Goal: Information Seeking & Learning: Learn about a topic

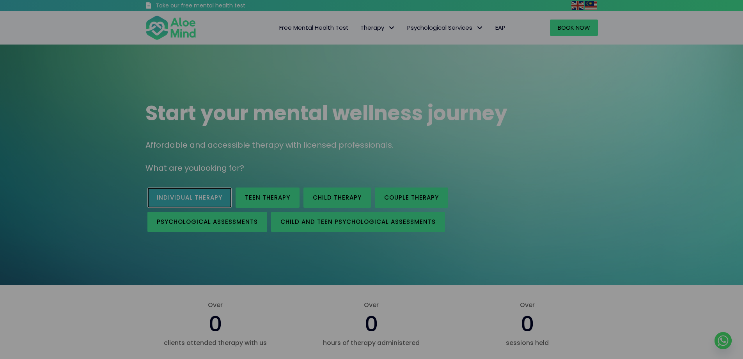
click at [222, 197] on span "Individual therapy" at bounding box center [190, 197] width 66 height 8
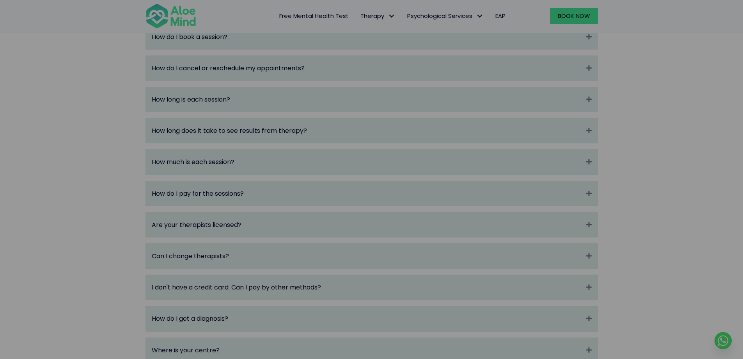
scroll to position [1249, 0]
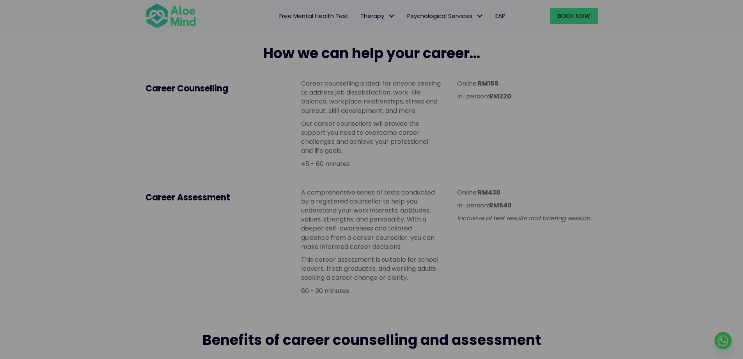
scroll to position [390, 0]
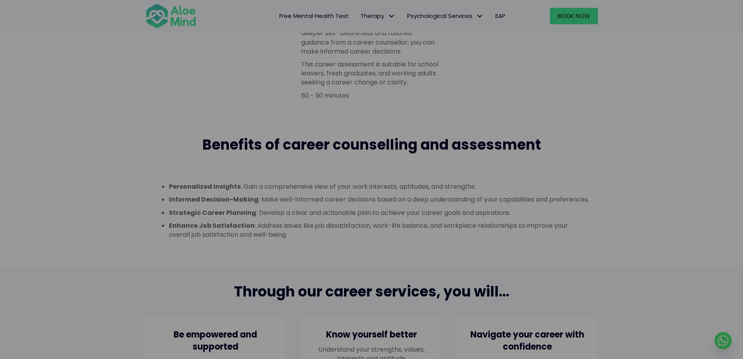
click at [349, 143] on span "Benefits of career counselling and assessment" at bounding box center [372, 145] width 339 height 20
click at [349, 142] on span "Benefits of career counselling and assessment" at bounding box center [372, 145] width 339 height 20
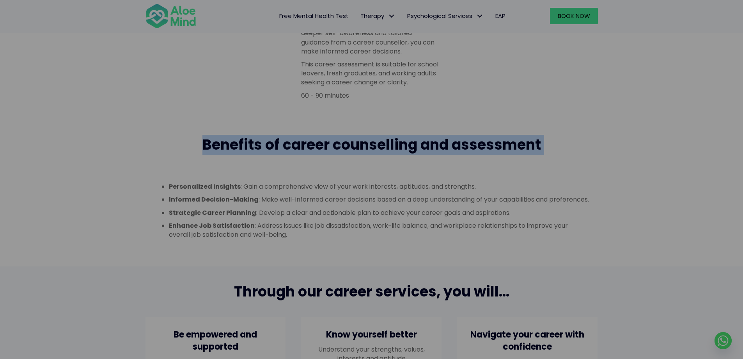
click at [349, 142] on span "Benefits of career counselling and assessment" at bounding box center [372, 145] width 339 height 20
click at [347, 146] on span "Benefits of career counselling and assessment" at bounding box center [372, 145] width 339 height 20
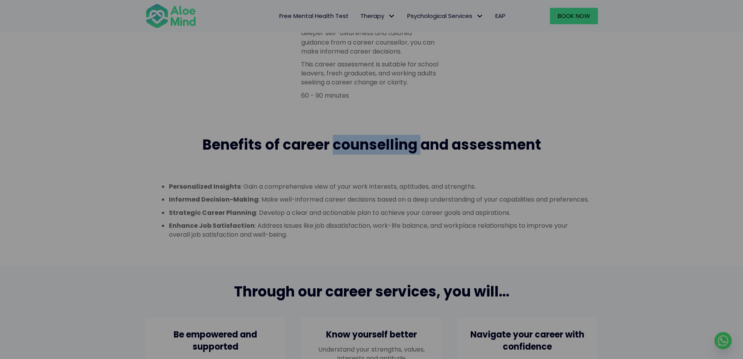
click at [347, 146] on span "Benefits of career counselling and assessment" at bounding box center [372, 145] width 339 height 20
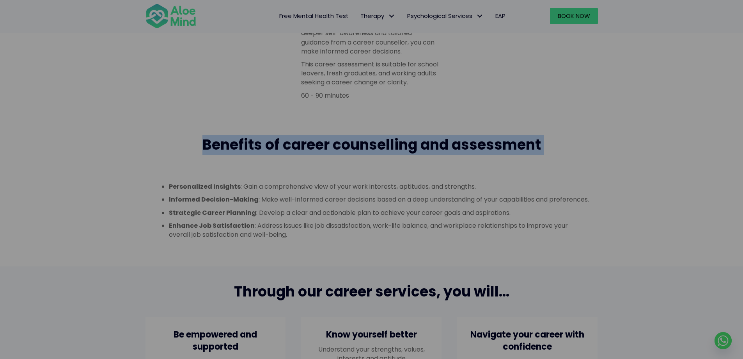
click at [347, 146] on span "Benefits of career counselling and assessment" at bounding box center [372, 145] width 339 height 20
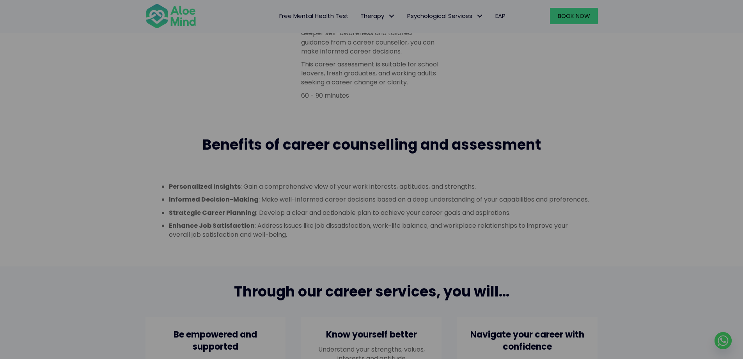
drag, startPoint x: 325, startPoint y: 190, endPoint x: 321, endPoint y: 192, distance: 4.4
click at [325, 190] on li "Personalized Insights : Gain a comprehensive view of your work interests, aptit…" at bounding box center [379, 186] width 421 height 9
click at [321, 192] on div "Personalized Insights : Gain a comprehensive view of your work interests, aptit…" at bounding box center [371, 210] width 437 height 57
click at [320, 192] on div "Personalized Insights : Gain a comprehensive view of your work interests, aptit…" at bounding box center [371, 210] width 437 height 57
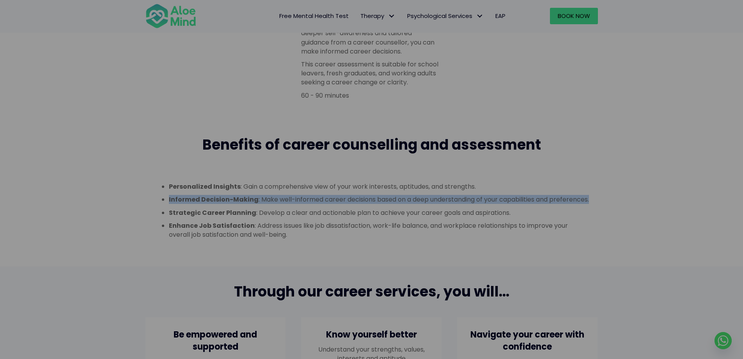
click at [320, 192] on div "Personalized Insights : Gain a comprehensive view of your work interests, aptit…" at bounding box center [371, 210] width 437 height 57
click at [334, 204] on li "Informed Decision-Making : Make well-informed career decisions based on a deep …" at bounding box center [379, 199] width 421 height 9
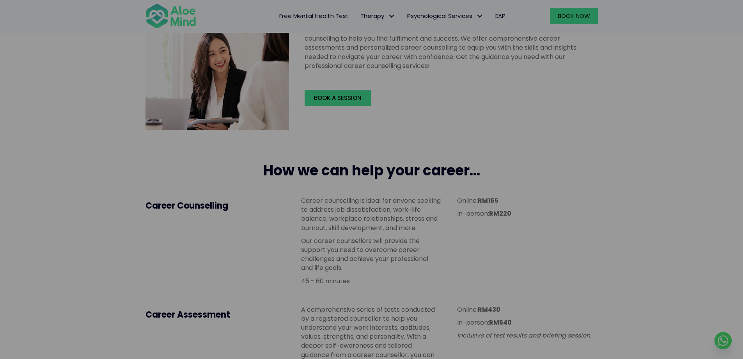
scroll to position [195, 0]
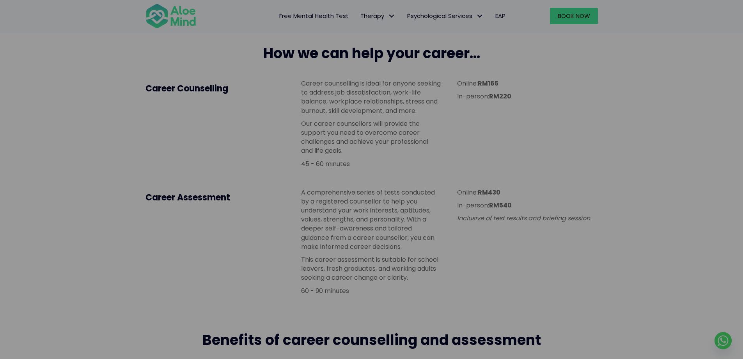
click at [370, 135] on p "Our career counsellors will provide the support you need to overcome career cha…" at bounding box center [371, 137] width 140 height 36
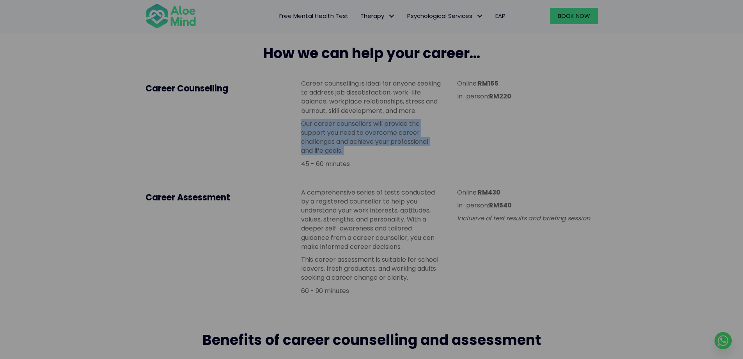
click at [370, 135] on p "Our career counsellors will provide the support you need to overcome career cha…" at bounding box center [371, 137] width 140 height 36
click at [371, 146] on p "Our career counsellors will provide the support you need to overcome career cha…" at bounding box center [371, 137] width 140 height 36
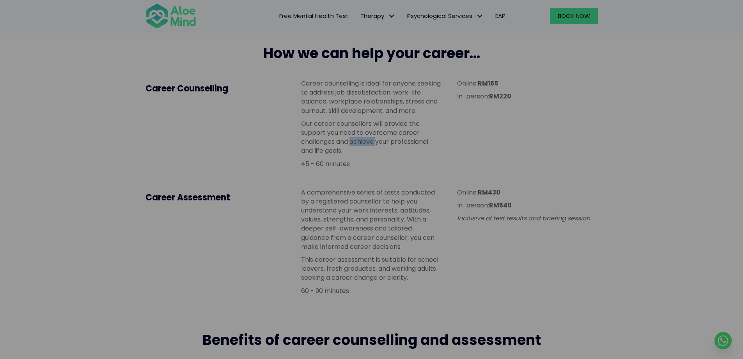
click at [371, 146] on p "Our career counsellors will provide the support you need to overcome career cha…" at bounding box center [371, 137] width 140 height 36
click at [370, 146] on p "Our career counsellors will provide the support you need to overcome career cha…" at bounding box center [371, 137] width 140 height 36
click at [368, 147] on p "Our career counsellors will provide the support you need to overcome career cha…" at bounding box center [371, 137] width 140 height 36
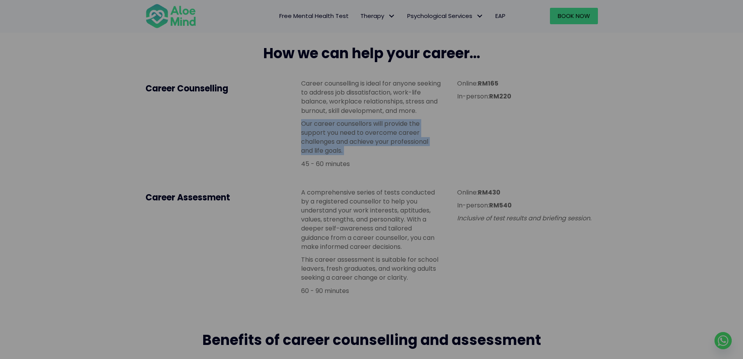
click at [368, 147] on p "Our career counsellors will provide the support you need to overcome career cha…" at bounding box center [371, 137] width 140 height 36
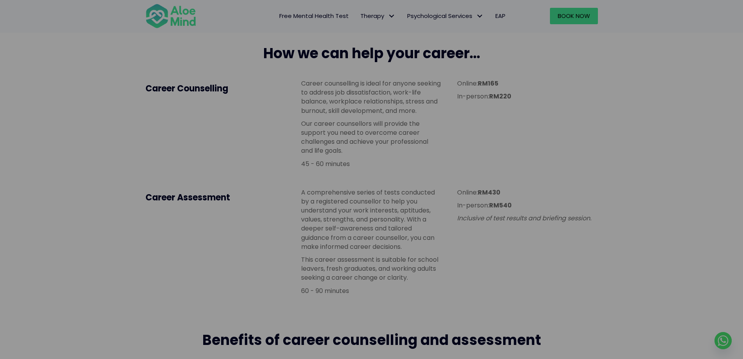
click at [354, 192] on p "A comprehensive series of tests conducted by a registered counsellor to help yo…" at bounding box center [371, 219] width 140 height 63
click at [353, 192] on p "A comprehensive series of tests conducted by a registered counsellor to help yo…" at bounding box center [371, 219] width 140 height 63
click at [353, 193] on p "A comprehensive series of tests conducted by a registered counsellor to help yo…" at bounding box center [371, 219] width 140 height 63
click at [349, 203] on p "A comprehensive series of tests conducted by a registered counsellor to help yo…" at bounding box center [371, 219] width 140 height 63
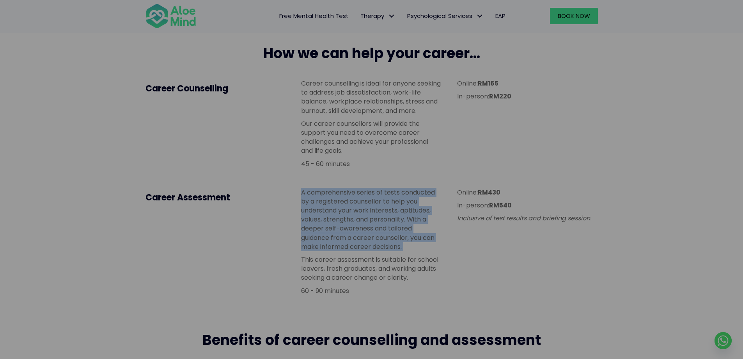
click at [348, 203] on p "A comprehensive series of tests conducted by a registered counsellor to help yo…" at bounding box center [371, 219] width 140 height 63
click at [350, 235] on p "A comprehensive series of tests conducted by a registered counsellor to help yo…" at bounding box center [371, 219] width 140 height 63
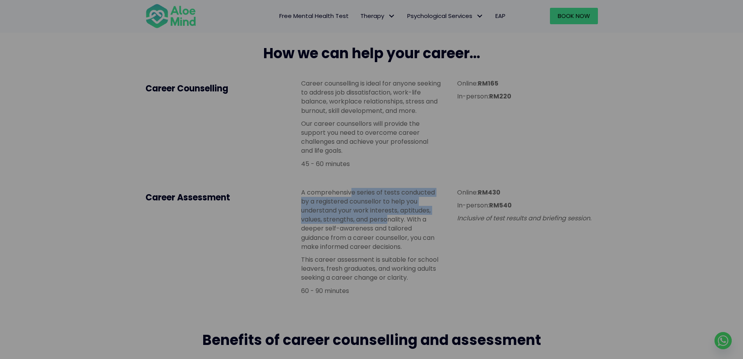
drag, startPoint x: 363, startPoint y: 205, endPoint x: 389, endPoint y: 223, distance: 31.4
click at [389, 223] on p "A comprehensive series of tests conducted by a registered counsellor to help yo…" at bounding box center [371, 219] width 140 height 63
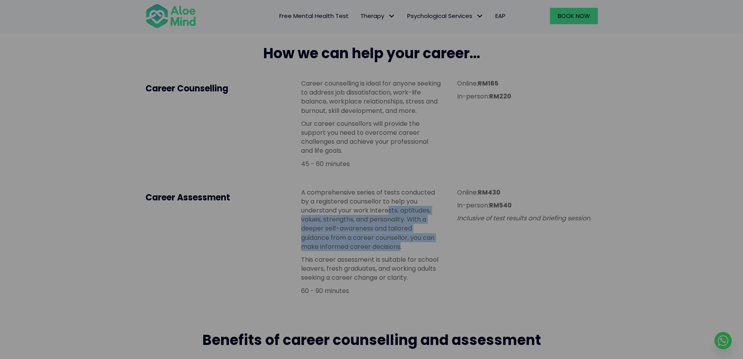
drag, startPoint x: 389, startPoint y: 210, endPoint x: 402, endPoint y: 243, distance: 35.4
click at [402, 243] on p "A comprehensive series of tests conducted by a registered counsellor to help yo…" at bounding box center [371, 219] width 140 height 63
click at [402, 242] on p "A comprehensive series of tests conducted by a registered counsellor to help yo…" at bounding box center [371, 219] width 140 height 63
drag, startPoint x: 403, startPoint y: 244, endPoint x: 405, endPoint y: 249, distance: 5.2
click at [405, 249] on p "A comprehensive series of tests conducted by a registered counsellor to help yo…" at bounding box center [371, 219] width 140 height 63
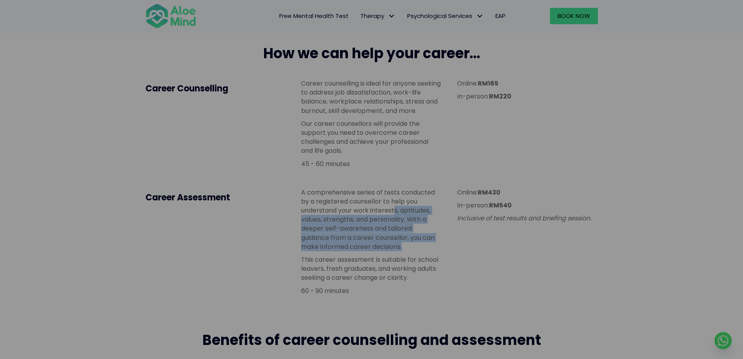
click at [405, 249] on p "A comprehensive series of tests conducted by a registered counsellor to help yo…" at bounding box center [371, 219] width 140 height 63
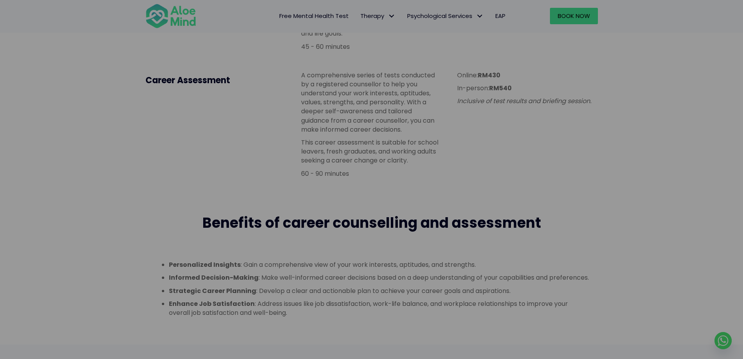
scroll to position [390, 0]
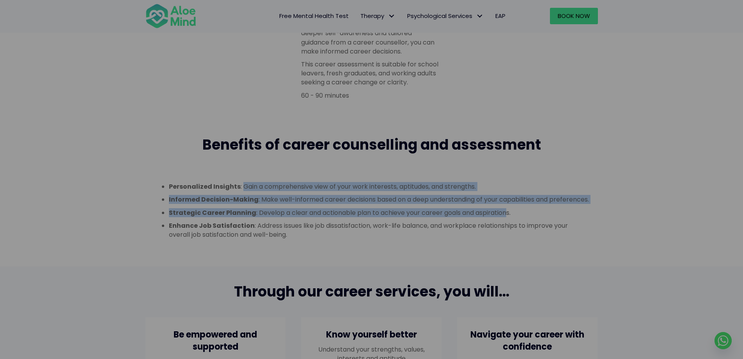
drag, startPoint x: 245, startPoint y: 184, endPoint x: 508, endPoint y: 215, distance: 264.5
click at [508, 215] on div "Personalized Insights : Gain a comprehensive view of your work interests, aptit…" at bounding box center [371, 210] width 437 height 57
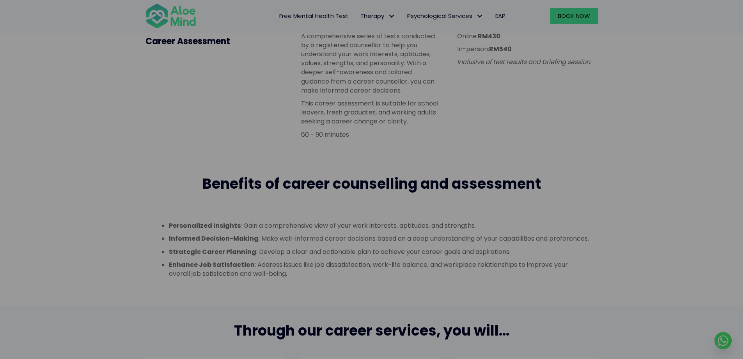
scroll to position [741, 0]
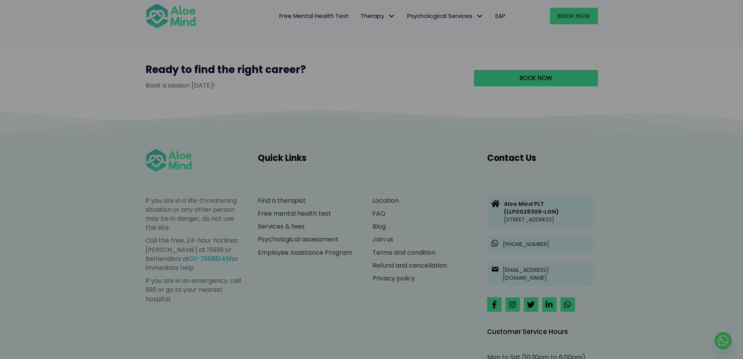
click at [211, 214] on p "If you are in a life-threatening situation or any other person may be in danger…" at bounding box center [194, 214] width 97 height 36
click at [213, 248] on p "Call the free, 24-hour hotlines: Talian Kasih at 15999 or Befrienders at 03-795…" at bounding box center [194, 254] width 97 height 36
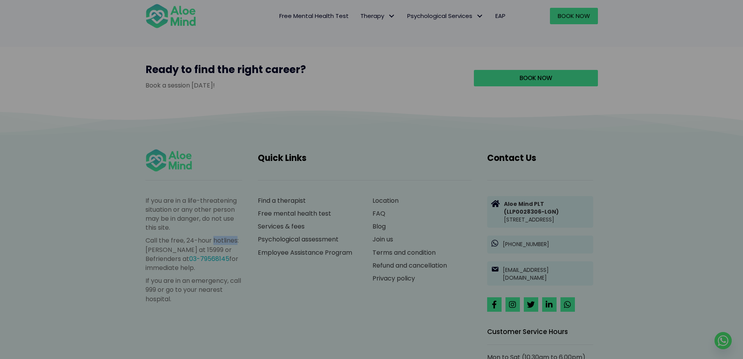
click at [213, 248] on p "Call the free, 24-hour hotlines: Talian Kasih at 15999 or Befrienders at 03-795…" at bounding box center [194, 254] width 97 height 36
click at [215, 249] on p "Call the free, 24-hour hotlines: Talian Kasih at 15999 or Befrienders at 03-795…" at bounding box center [194, 254] width 97 height 36
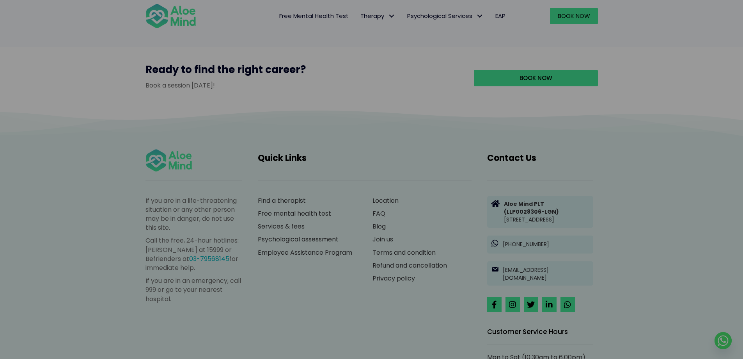
click at [285, 281] on div "Find a therapist Free mental health test Services & fees Psychological assessme…" at bounding box center [307, 234] width 115 height 93
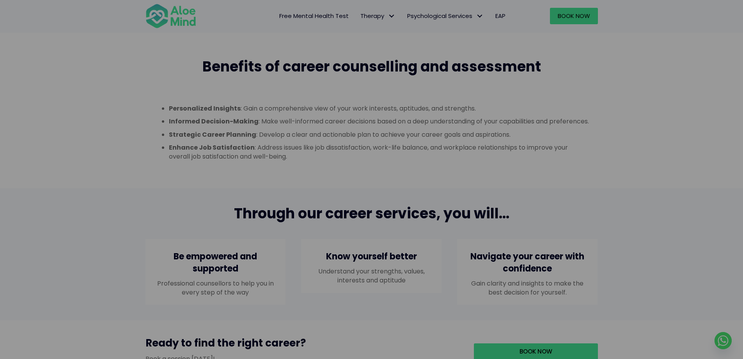
scroll to position [234, 0]
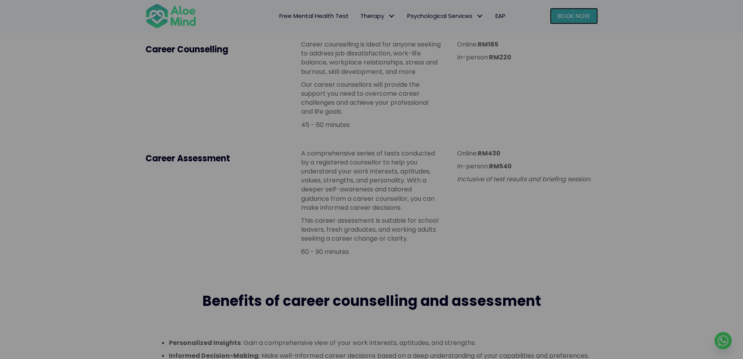
click at [579, 21] on link "Book Now" at bounding box center [574, 16] width 48 height 16
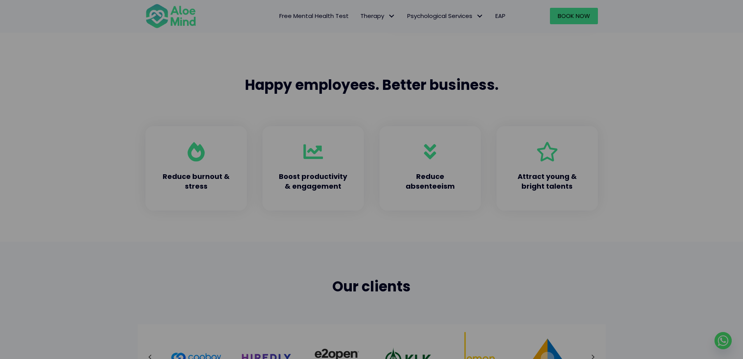
scroll to position [429, 0]
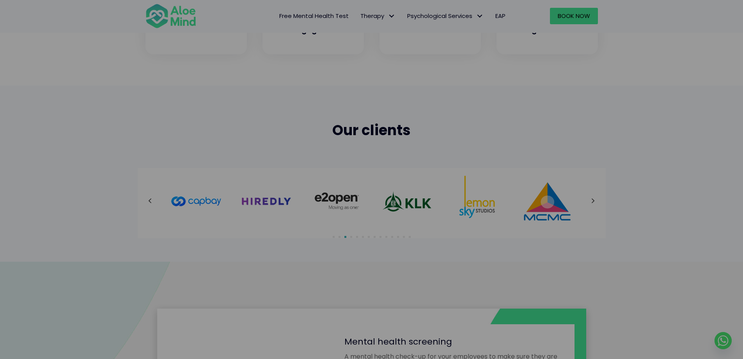
click at [591, 203] on button "Next" at bounding box center [594, 201] width 14 height 14
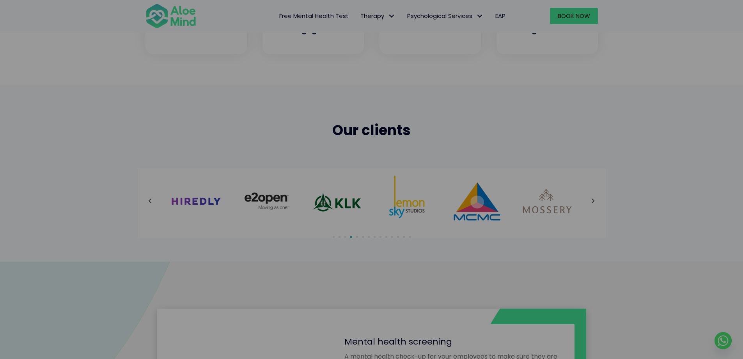
click at [592, 201] on icon at bounding box center [594, 201] width 4 height 10
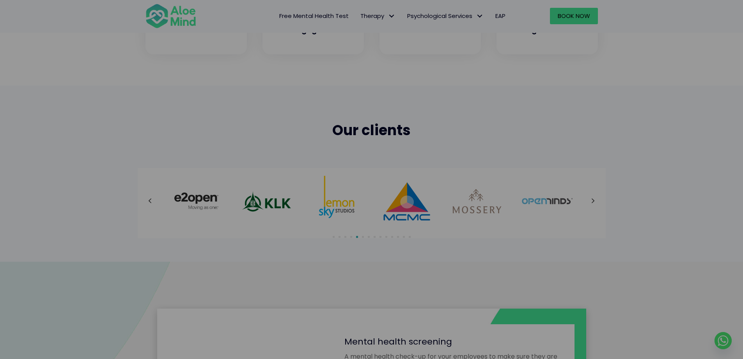
click at [592, 200] on div at bounding box center [372, 201] width 453 height 51
click at [590, 204] on button "Next" at bounding box center [594, 201] width 14 height 14
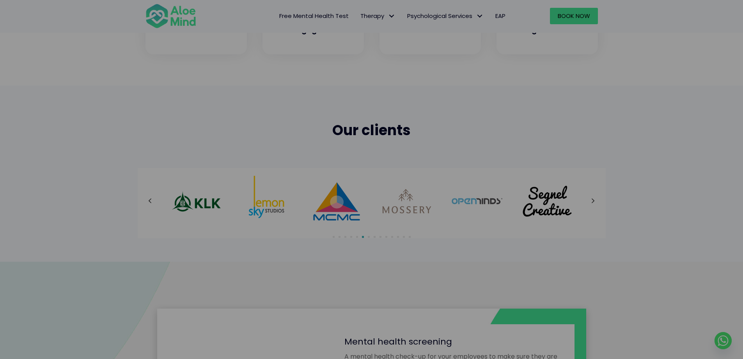
click at [592, 203] on div at bounding box center [372, 201] width 453 height 51
click at [595, 202] on button "Next" at bounding box center [594, 201] width 14 height 14
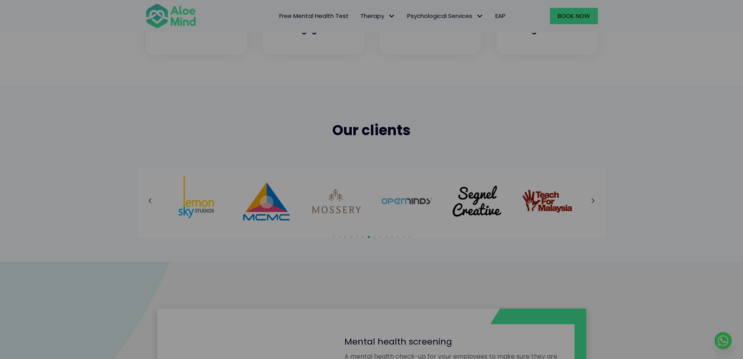
click at [594, 201] on div at bounding box center [372, 201] width 453 height 51
click at [594, 199] on icon at bounding box center [594, 201] width 4 height 10
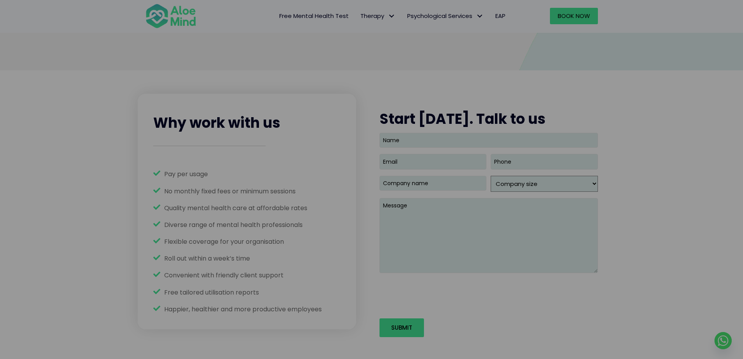
scroll to position [1015, 0]
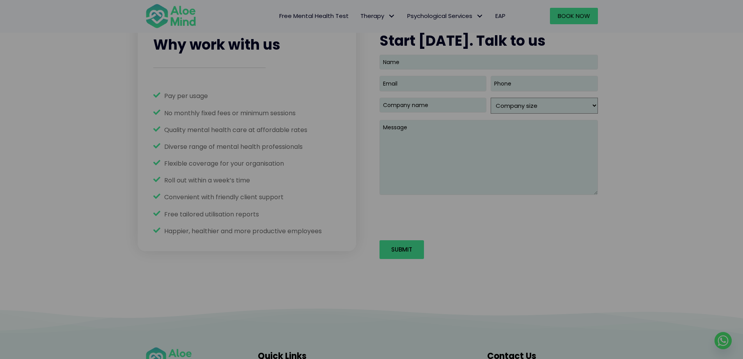
click at [199, 110] on span "No monthly fixed fees or minimum sessions" at bounding box center [230, 112] width 132 height 9
click at [220, 125] on span "Quality mental health care at affordable rates" at bounding box center [235, 129] width 143 height 9
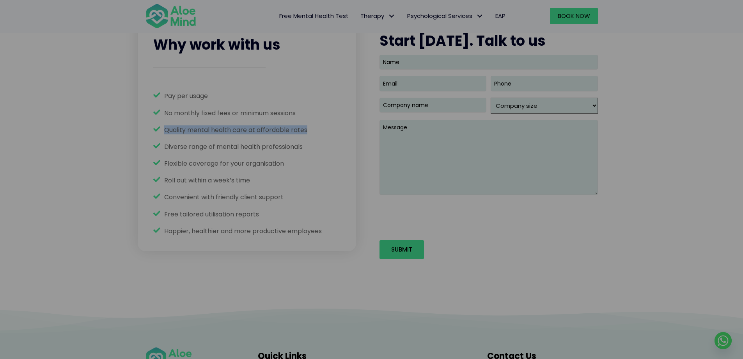
click at [220, 125] on span "Quality mental health care at affordable rates" at bounding box center [235, 129] width 143 height 9
click at [237, 153] on ul "Pay per usage No monthly fixed fees or minimum sessions Quality mental health c…" at bounding box center [246, 163] width 187 height 144
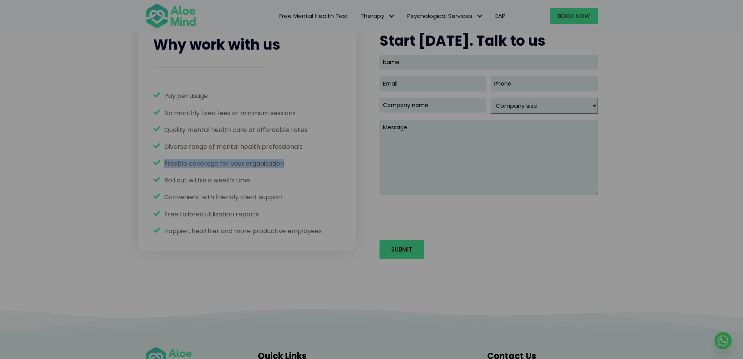
click at [237, 153] on ul "Pay per usage No monthly fixed fees or minimum sessions Quality mental health c…" at bounding box center [246, 163] width 187 height 144
click at [238, 148] on span "Diverse range of mental health professionals" at bounding box center [233, 146] width 139 height 9
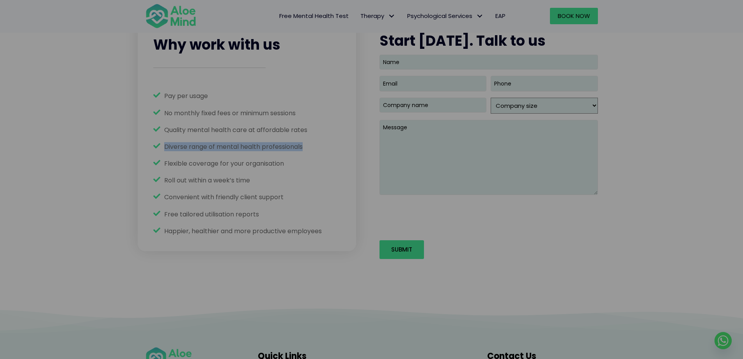
drag, startPoint x: 238, startPoint y: 148, endPoint x: 236, endPoint y: 169, distance: 21.6
click at [239, 148] on span "Diverse range of mental health professionals" at bounding box center [233, 146] width 139 height 9
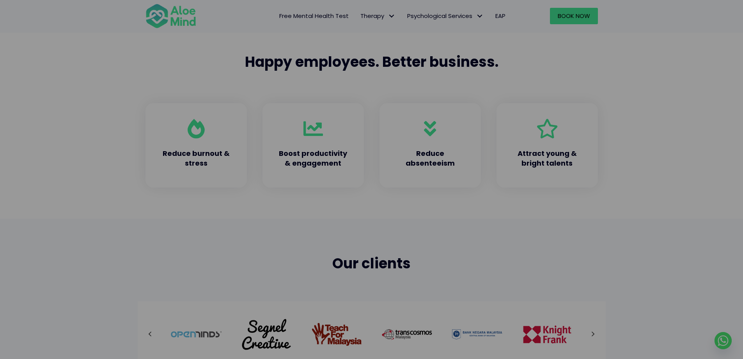
scroll to position [0, 0]
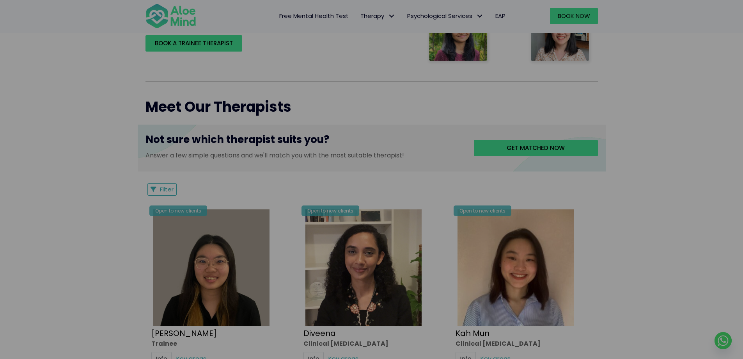
scroll to position [390, 0]
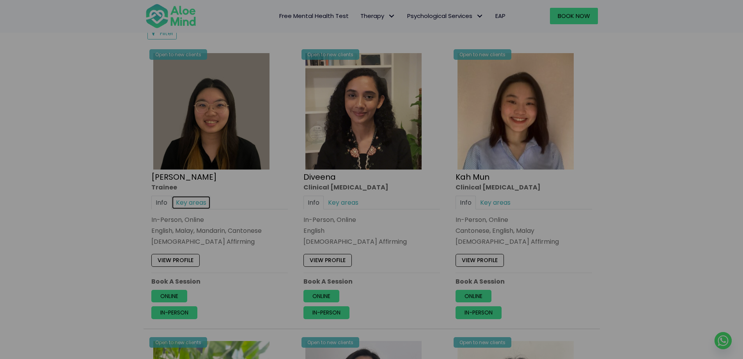
click at [181, 204] on link "Key areas" at bounding box center [191, 203] width 39 height 14
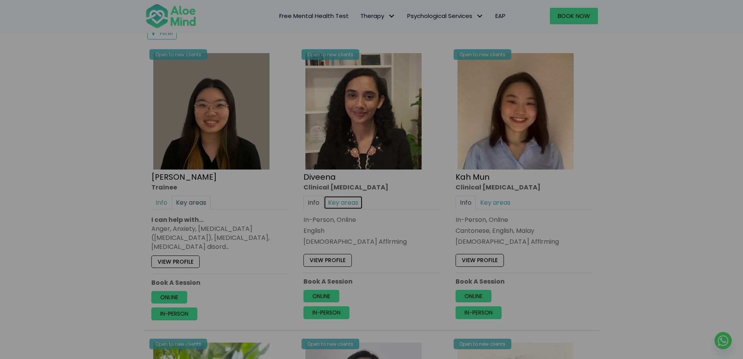
click at [345, 197] on link "Key areas" at bounding box center [343, 203] width 39 height 14
click at [507, 201] on link "Key areas" at bounding box center [495, 203] width 39 height 14
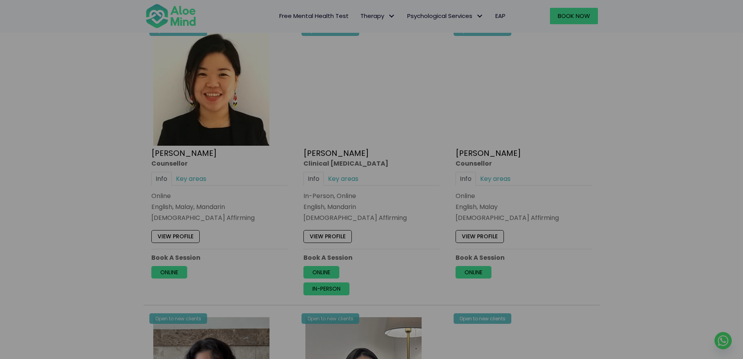
scroll to position [1561, 0]
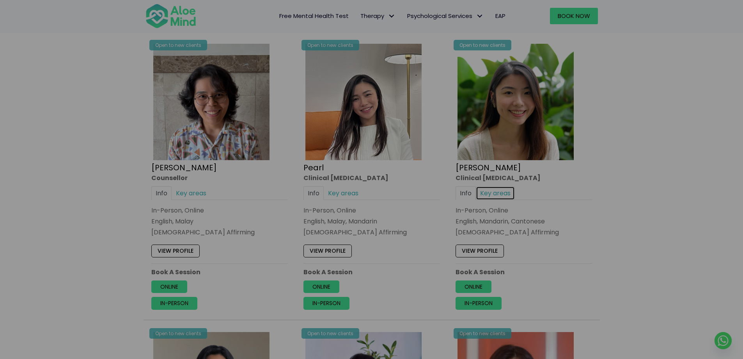
click at [498, 189] on link "Key areas" at bounding box center [495, 193] width 39 height 14
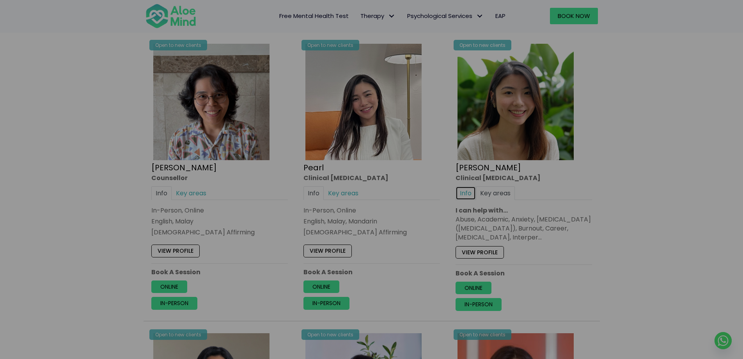
click at [462, 191] on link "Info" at bounding box center [466, 193] width 20 height 14
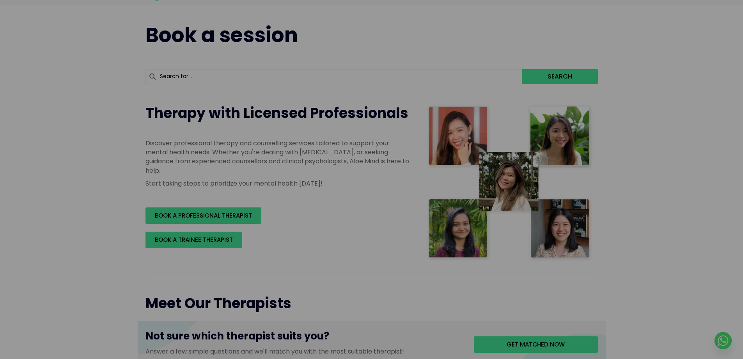
scroll to position [0, 0]
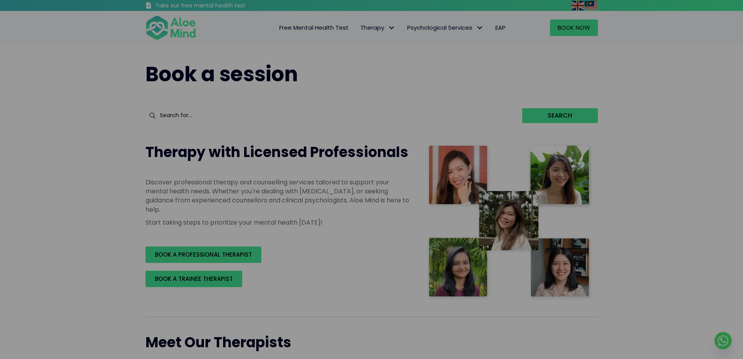
click at [320, 31] on span "Free Mental Health Test" at bounding box center [313, 27] width 69 height 8
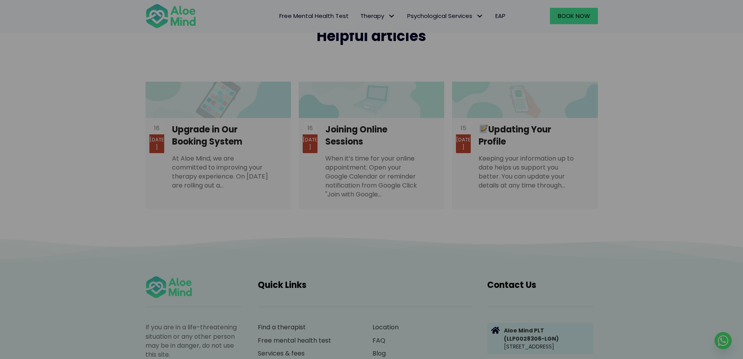
scroll to position [1668, 0]
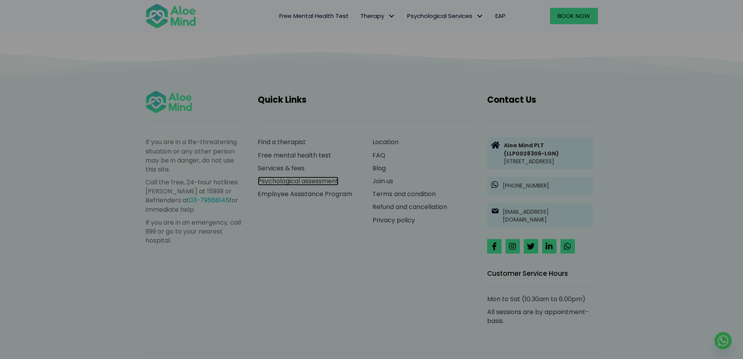
click at [299, 176] on link "Psychological assessment" at bounding box center [298, 180] width 81 height 9
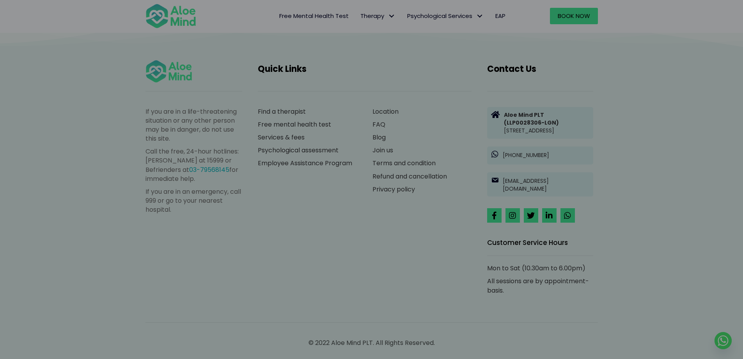
scroll to position [1137, 0]
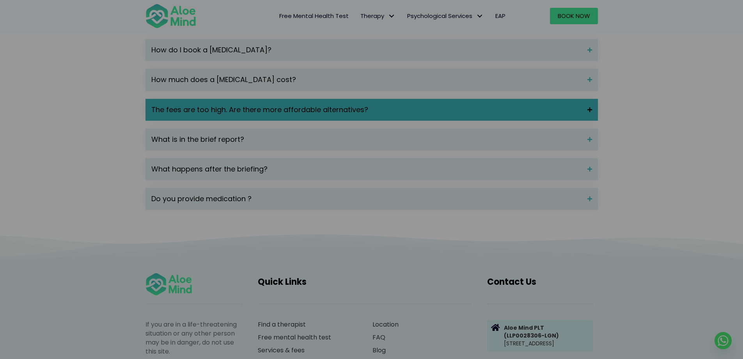
click at [310, 115] on span "The fees are too high. Are there more affordable alternatives?" at bounding box center [366, 110] width 430 height 10
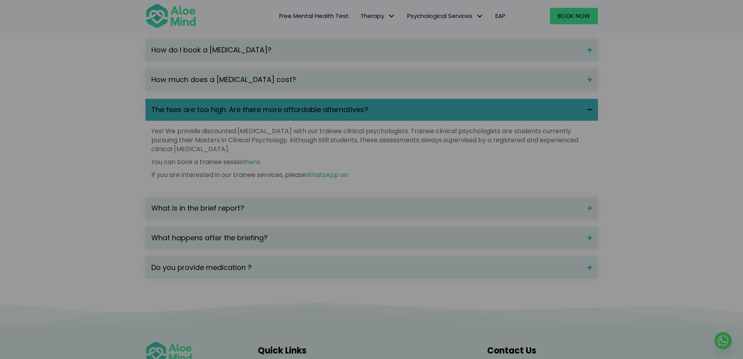
click at [283, 121] on div "The fees are too high. Are there more affordable alternatives?" at bounding box center [372, 110] width 453 height 22
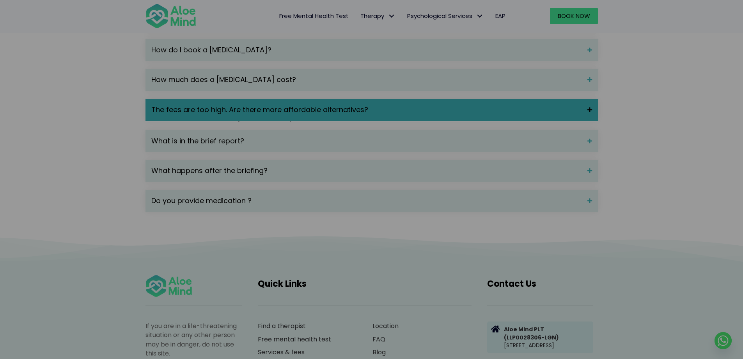
scroll to position [1020, 0]
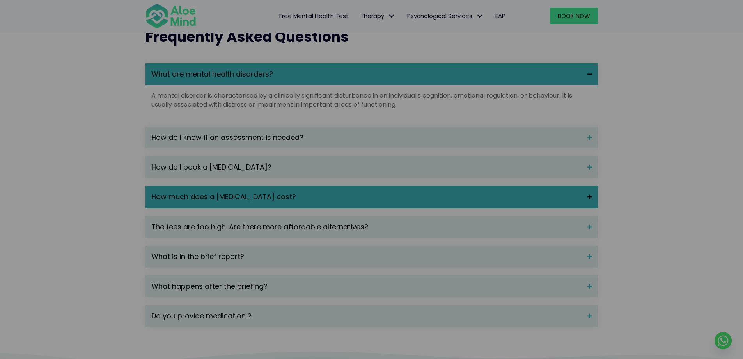
click at [281, 204] on div "How much does a [MEDICAL_DATA] cost?" at bounding box center [372, 197] width 453 height 22
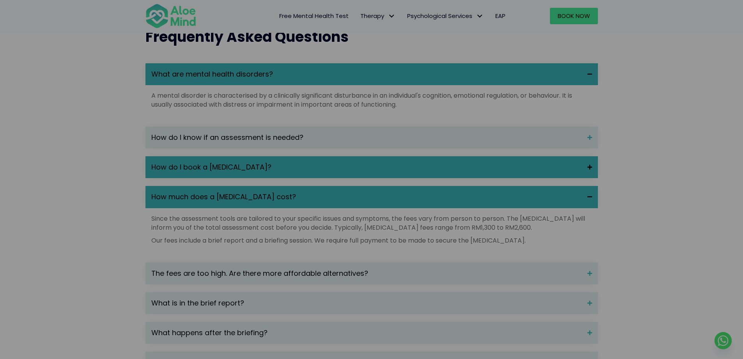
click at [299, 172] on span "How do I book a [MEDICAL_DATA]?" at bounding box center [366, 167] width 430 height 10
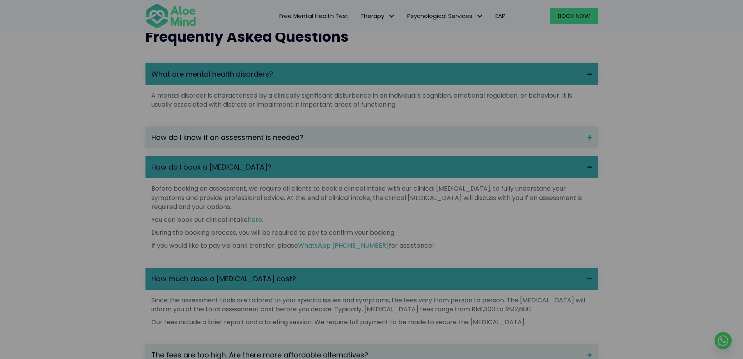
click at [296, 172] on span "How do I book a [MEDICAL_DATA]?" at bounding box center [366, 167] width 430 height 10
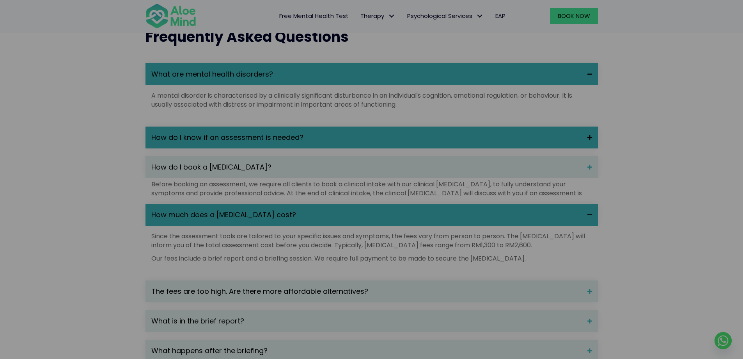
click at [294, 142] on div "How do I know if an assessment is needed?" at bounding box center [372, 137] width 453 height 22
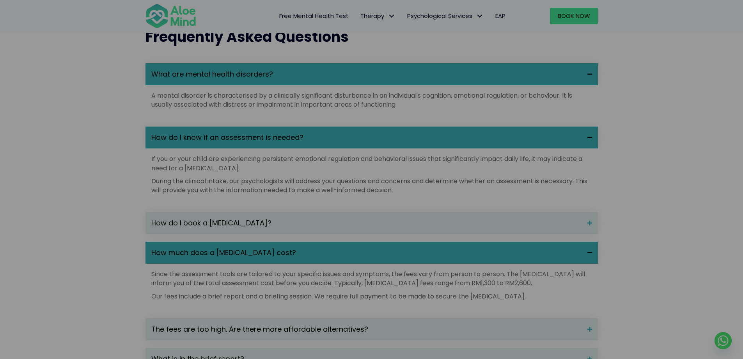
click at [304, 142] on span "How do I know if an assessment is needed?" at bounding box center [366, 137] width 430 height 10
